Goal: Task Accomplishment & Management: Manage account settings

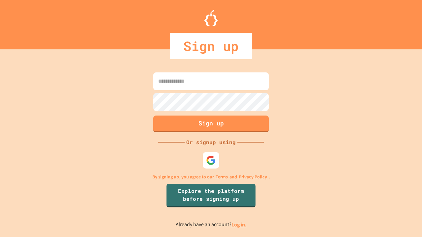
click at [239, 225] on link "Log in." at bounding box center [238, 224] width 15 height 7
